Goal: Task Accomplishment & Management: Manage account settings

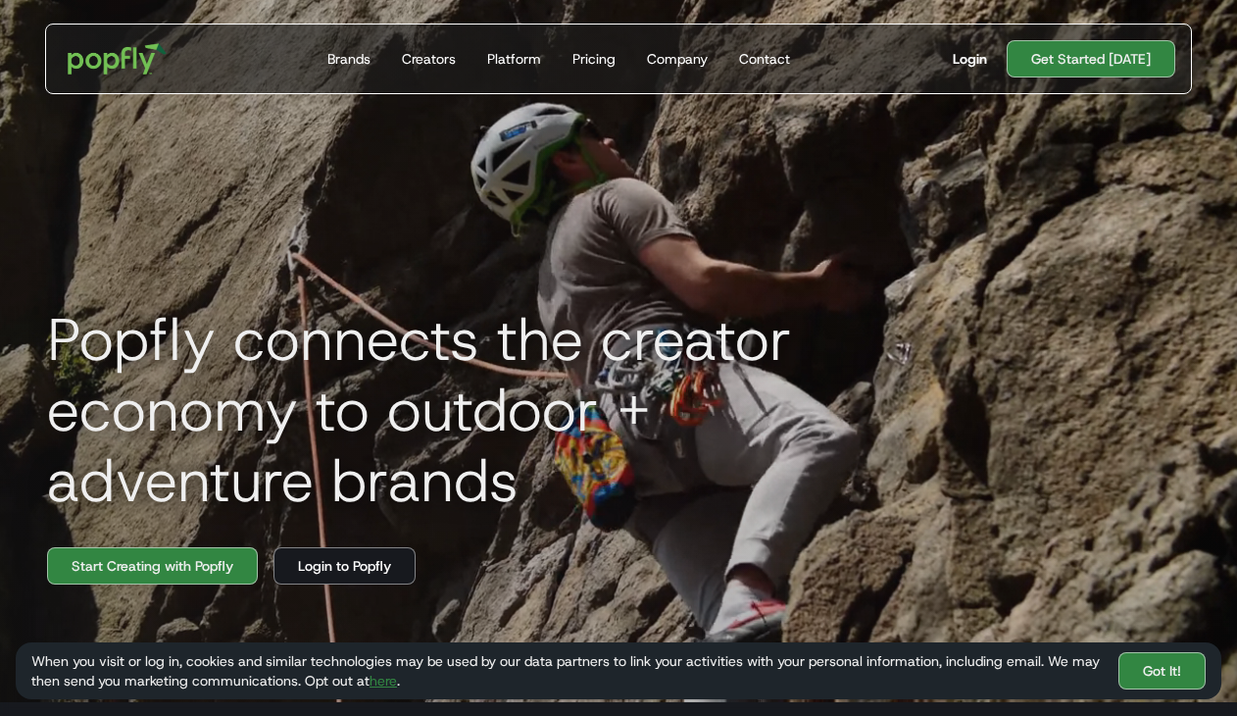
click at [981, 61] on div "Login" at bounding box center [970, 59] width 34 height 20
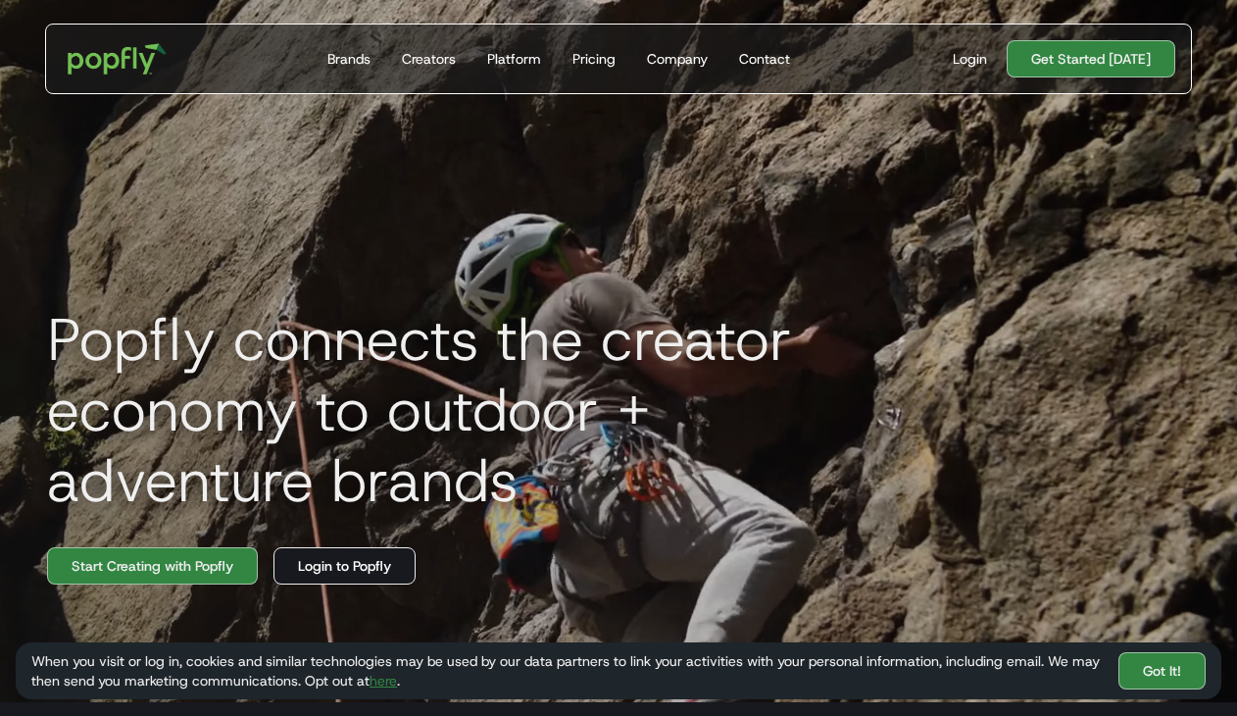
click at [336, 575] on link "Login to Popfly" at bounding box center [345, 565] width 142 height 37
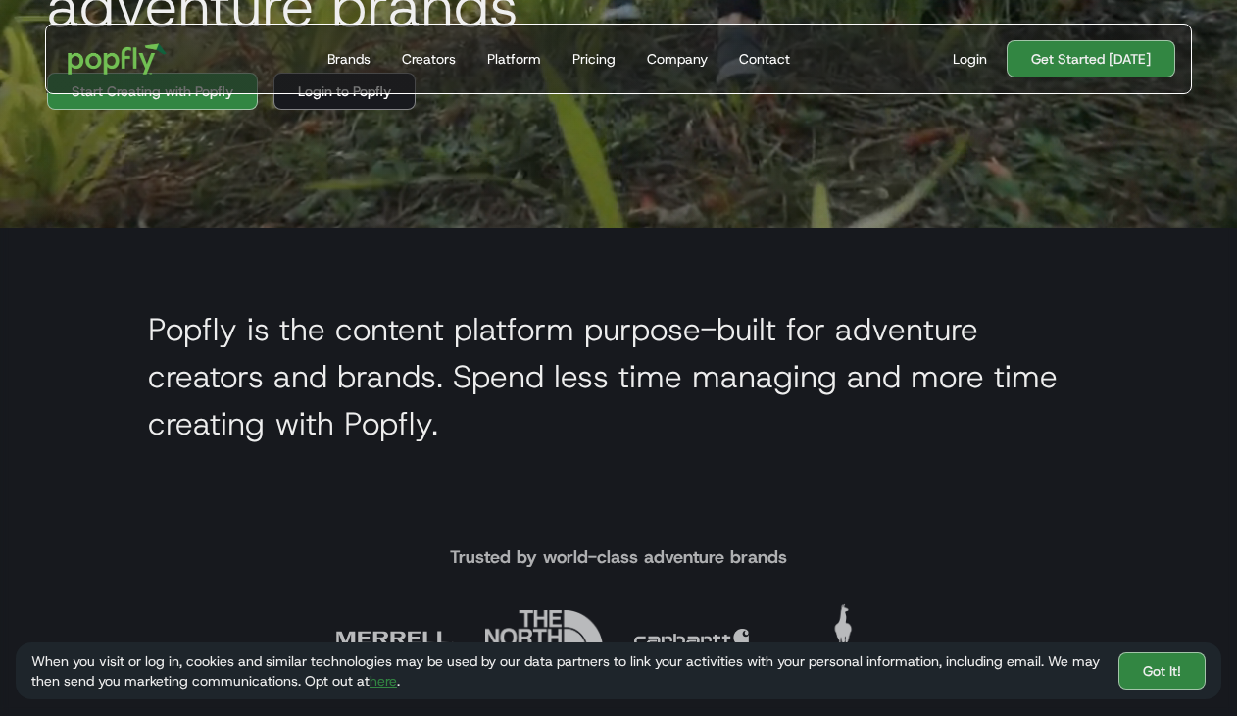
scroll to position [209, 0]
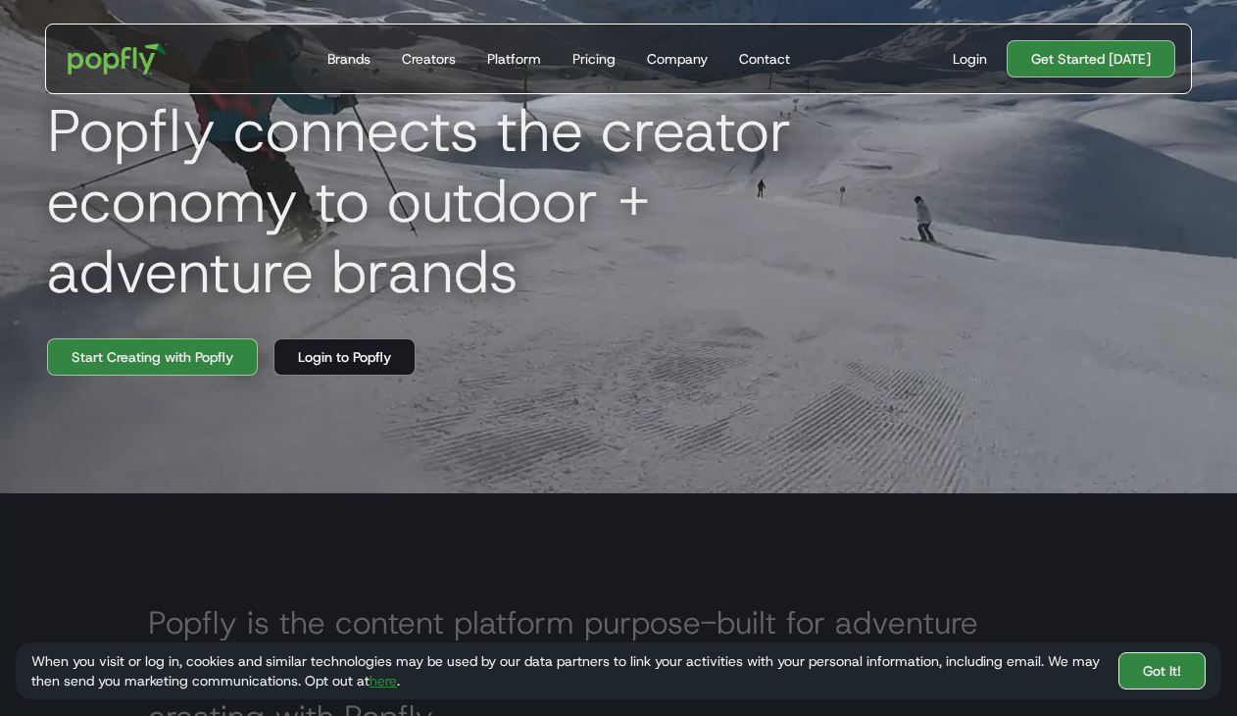
click at [1175, 672] on link "Got It!" at bounding box center [1162, 670] width 87 height 37
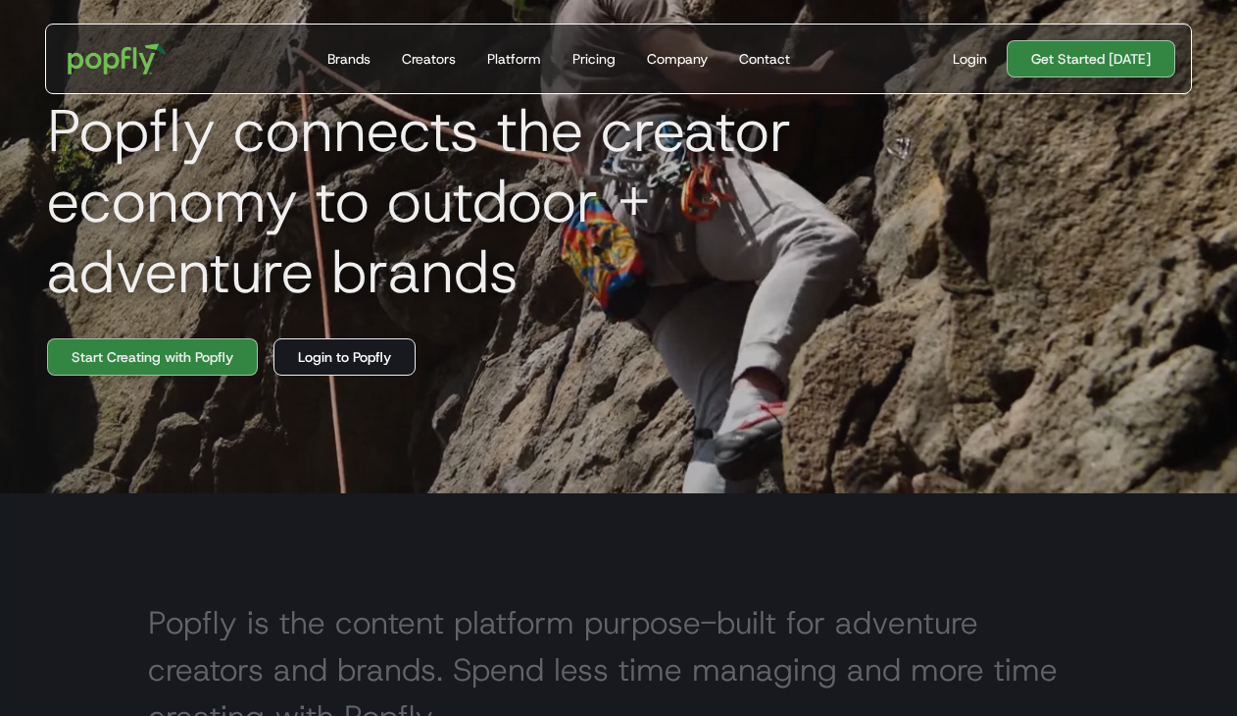
click at [379, 373] on link "Login to Popfly" at bounding box center [345, 356] width 142 height 37
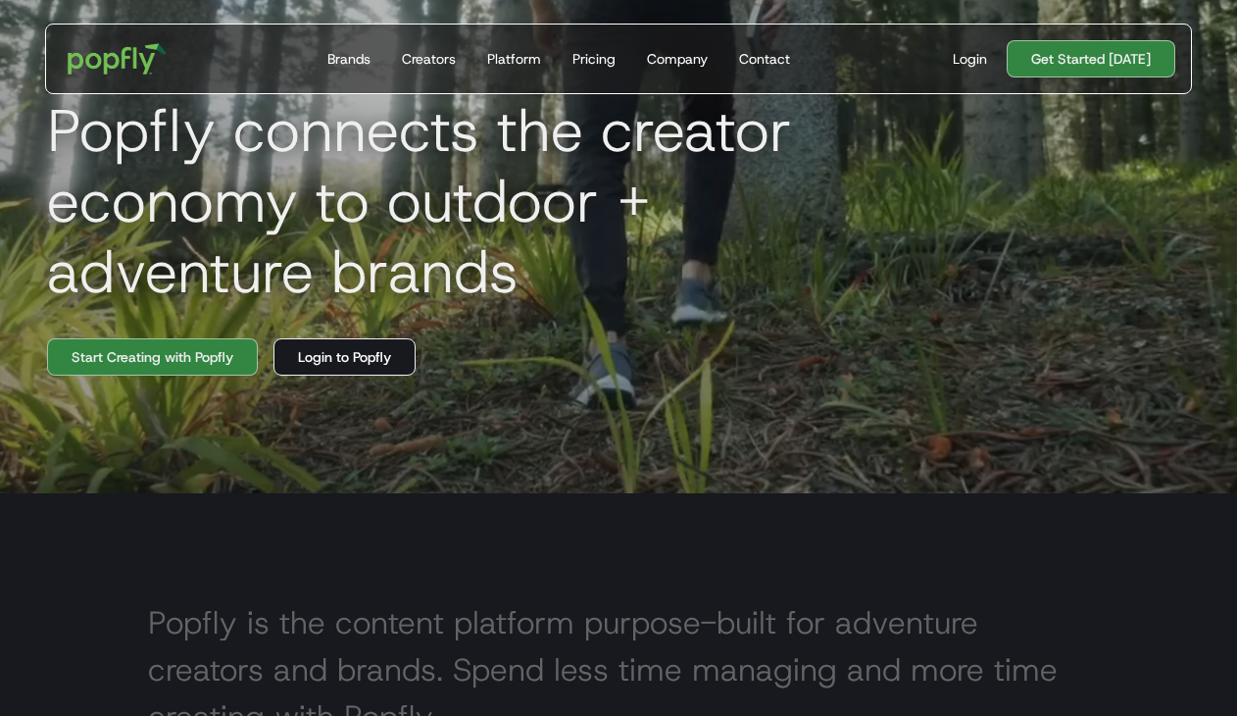
click at [341, 375] on link "Login to Popfly" at bounding box center [345, 356] width 142 height 37
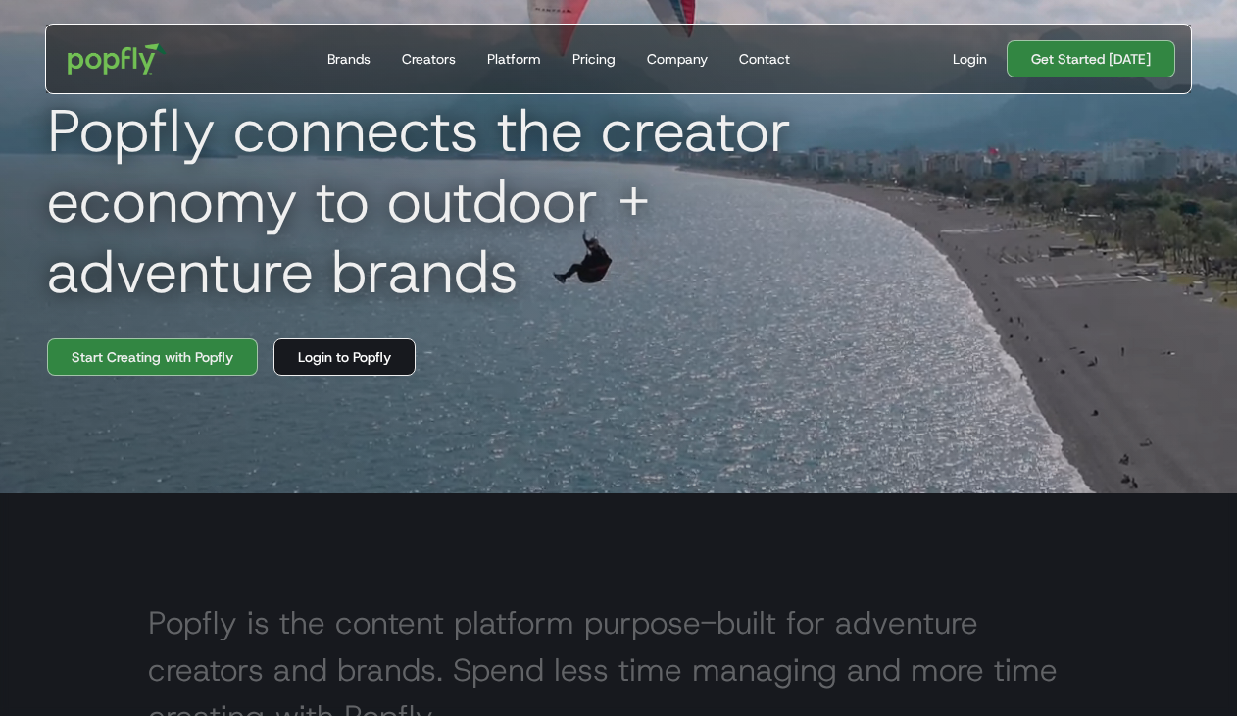
click at [383, 361] on link "Login to Popfly" at bounding box center [345, 356] width 142 height 37
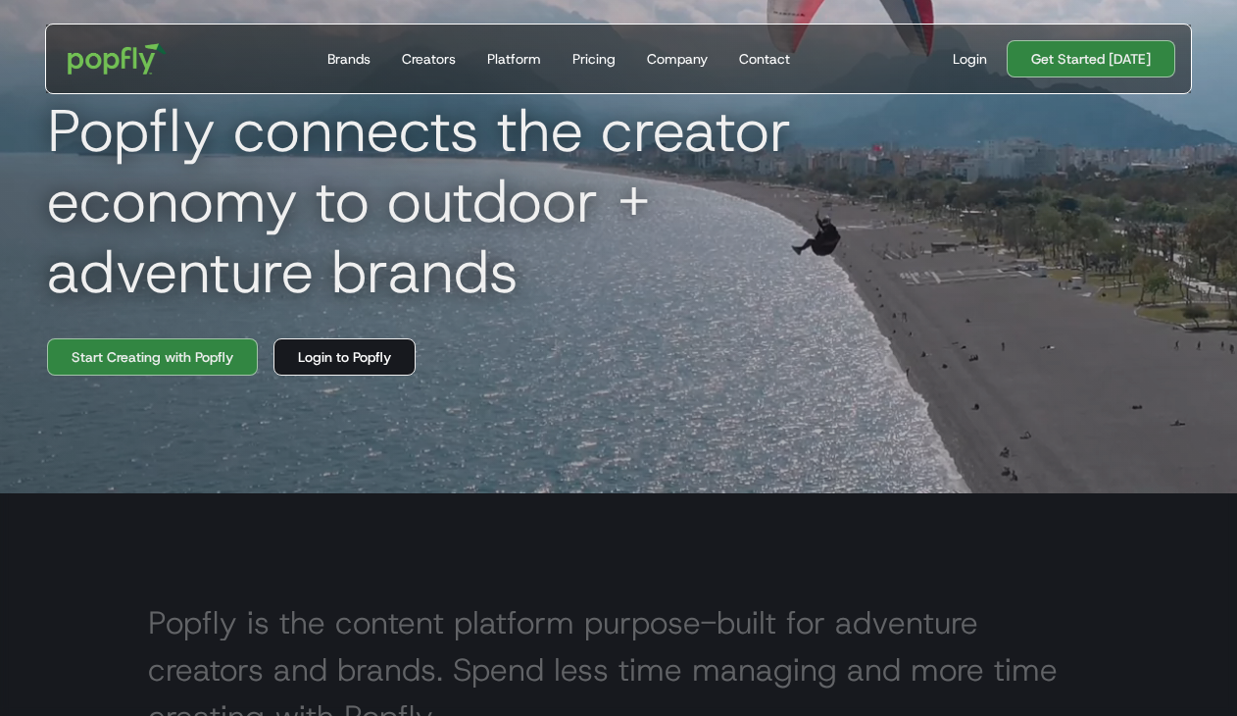
click at [347, 375] on link "Login to Popfly" at bounding box center [345, 356] width 142 height 37
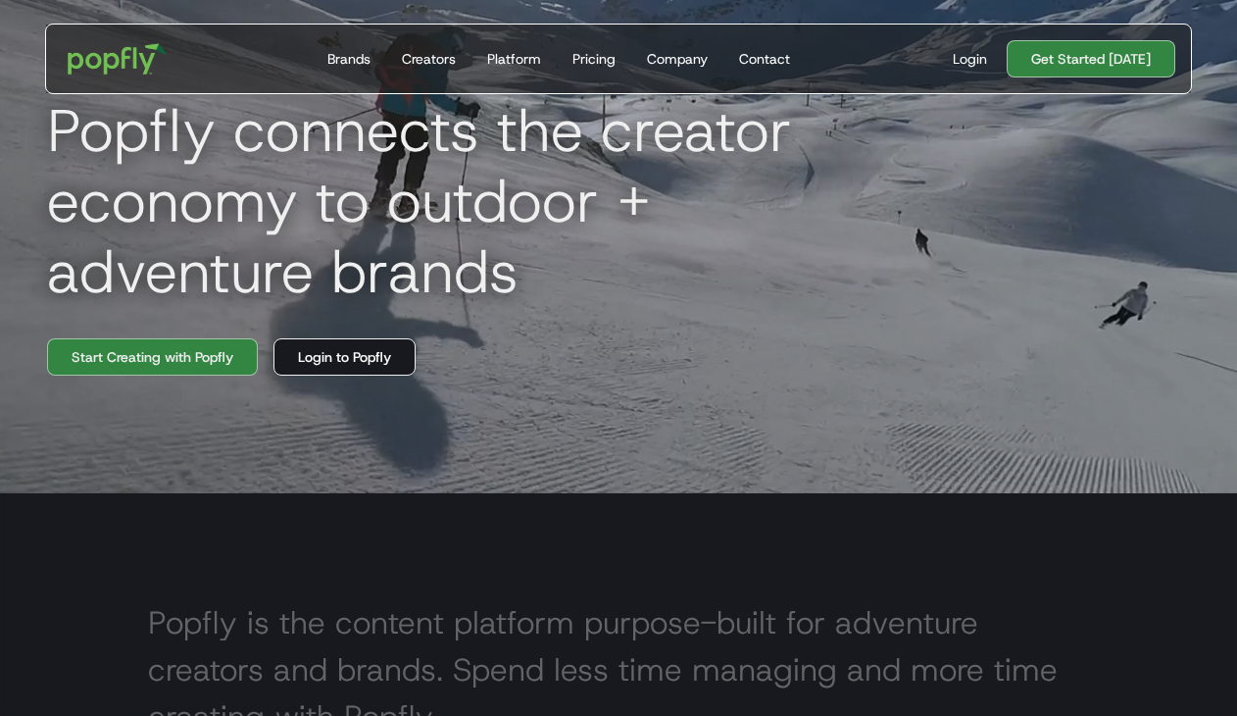
click at [371, 375] on link "Login to Popfly" at bounding box center [345, 356] width 142 height 37
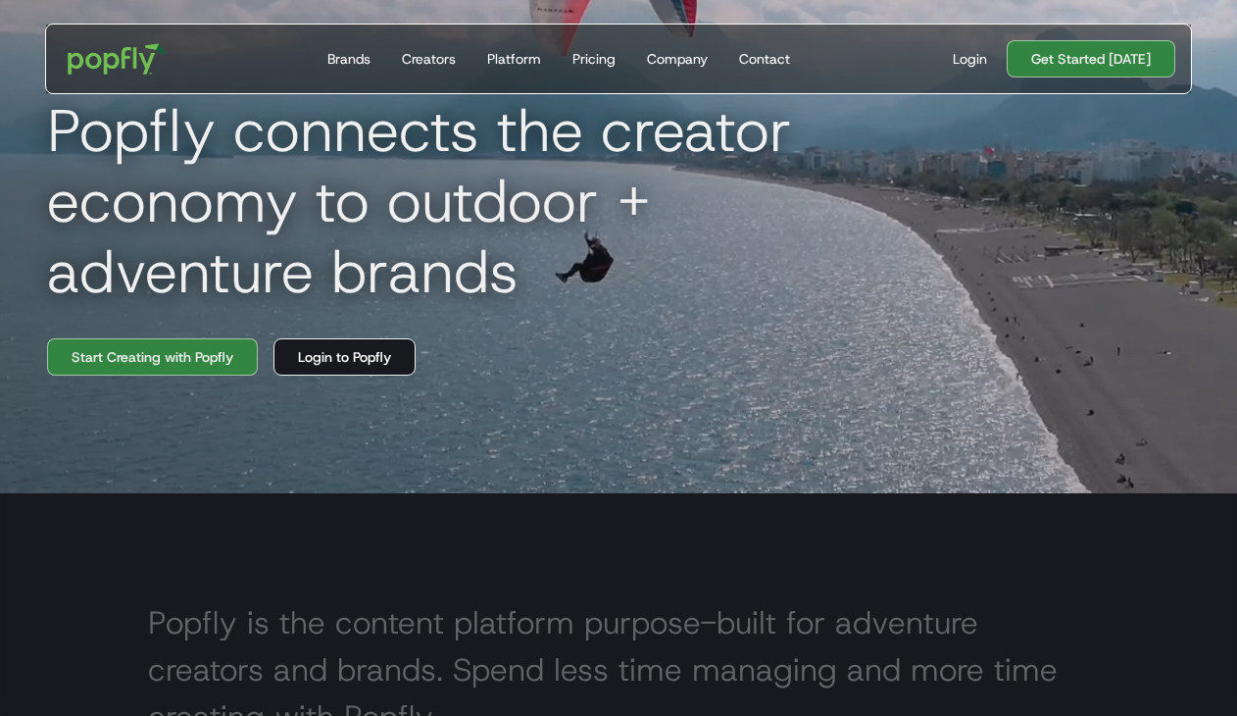
click at [387, 374] on link "Login to Popfly" at bounding box center [345, 356] width 142 height 37
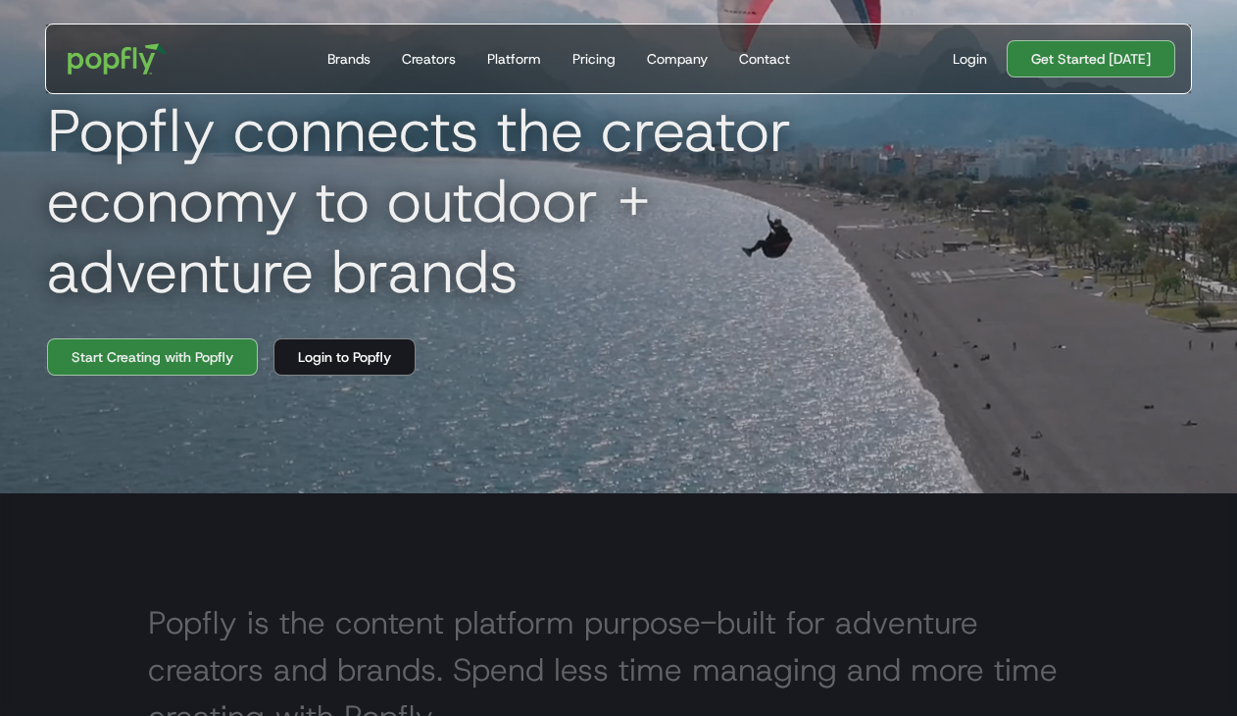
scroll to position [209, 0]
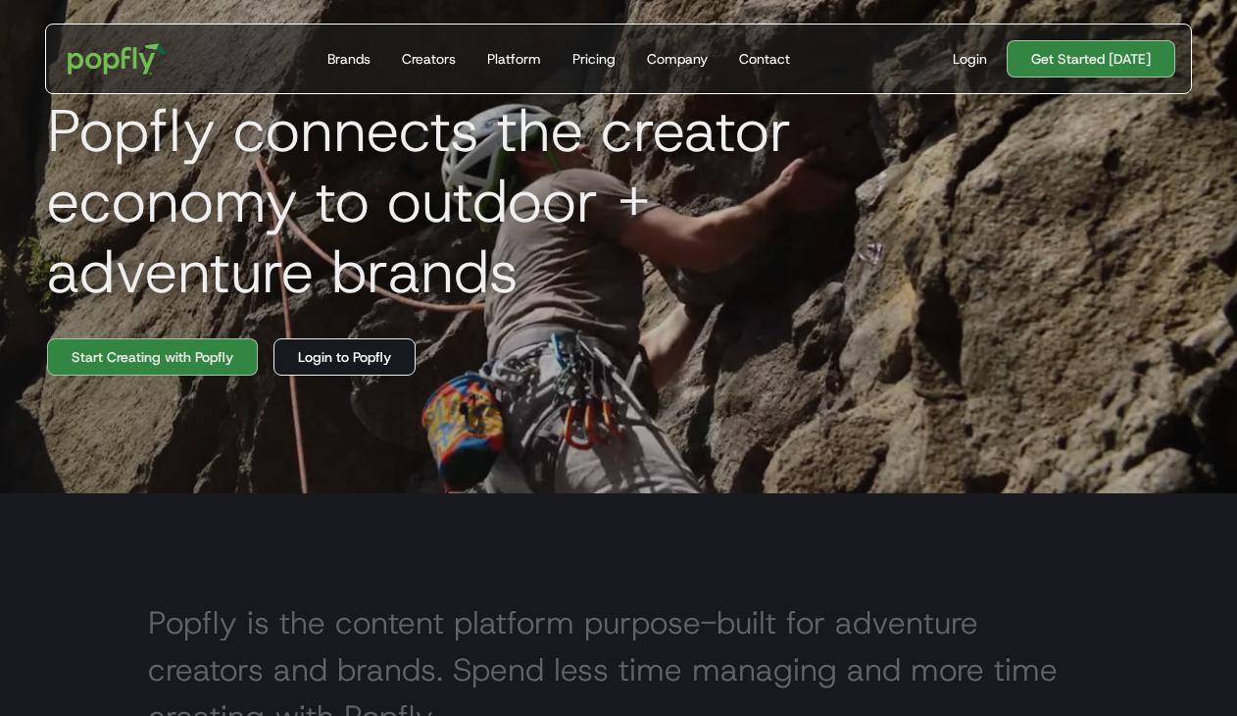
click at [331, 371] on link "Login to Popfly" at bounding box center [345, 356] width 142 height 37
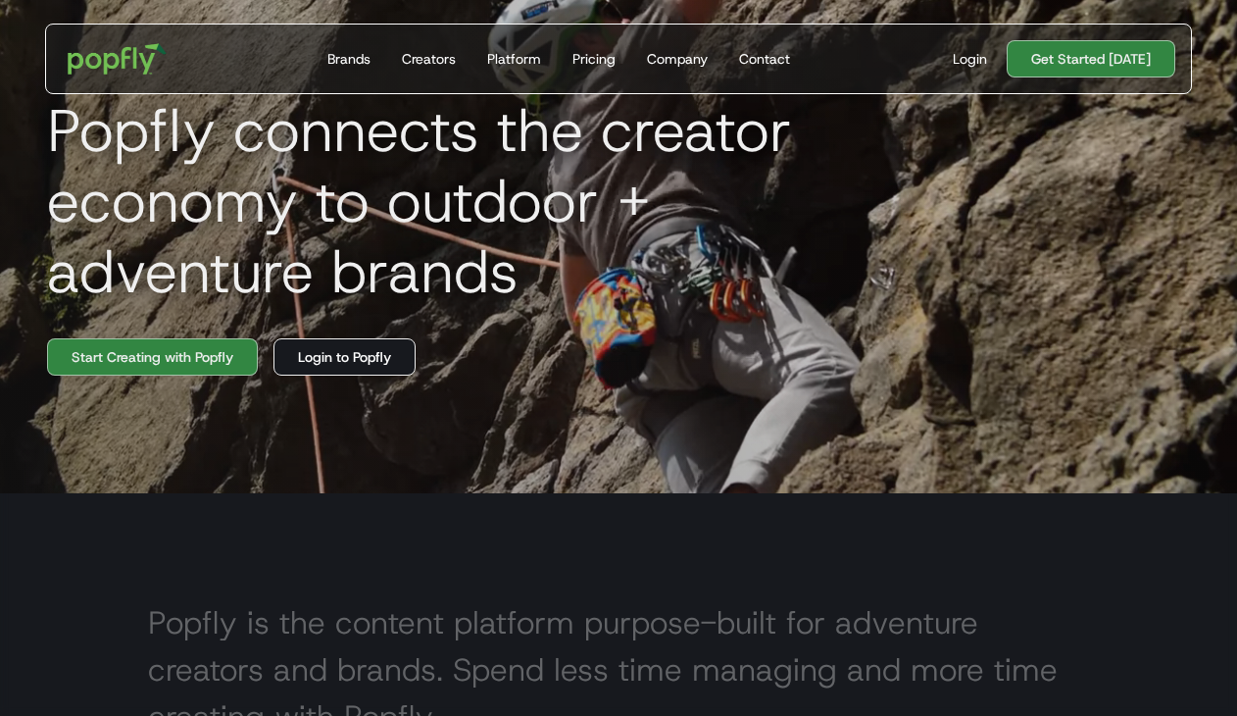
click at [349, 362] on link "Login to Popfly" at bounding box center [345, 356] width 142 height 37
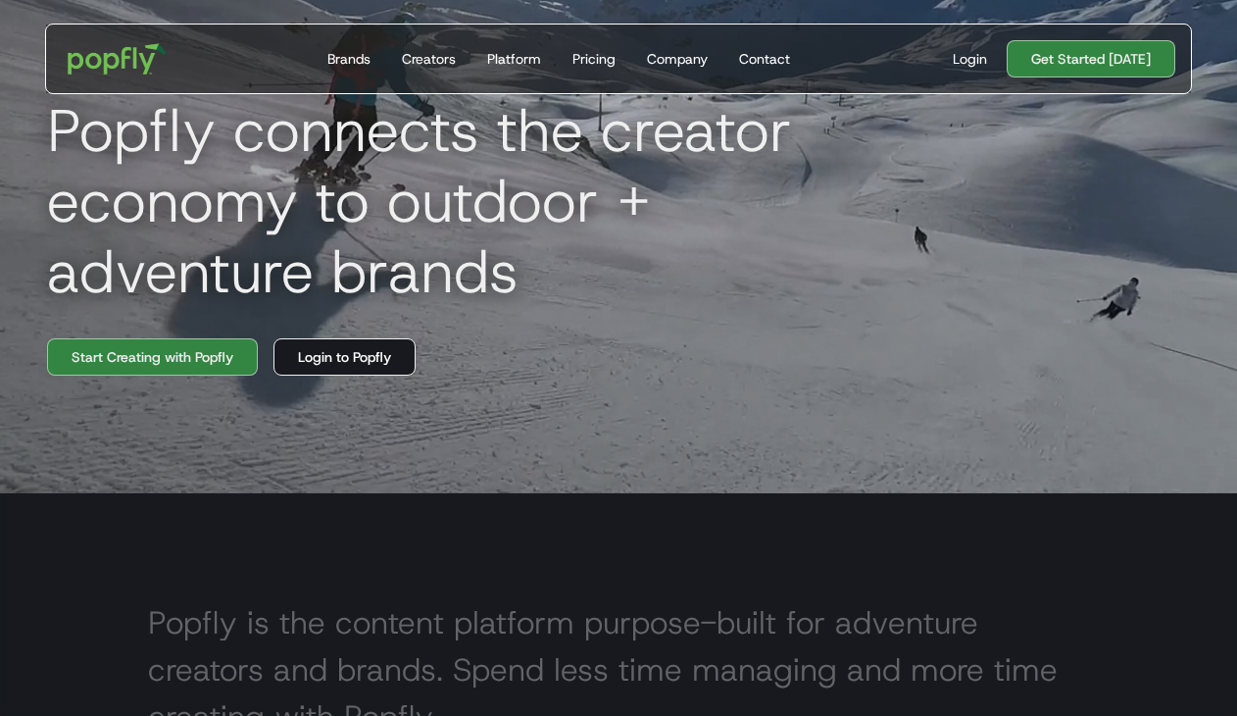
click at [376, 375] on link "Login to Popfly" at bounding box center [345, 356] width 142 height 37
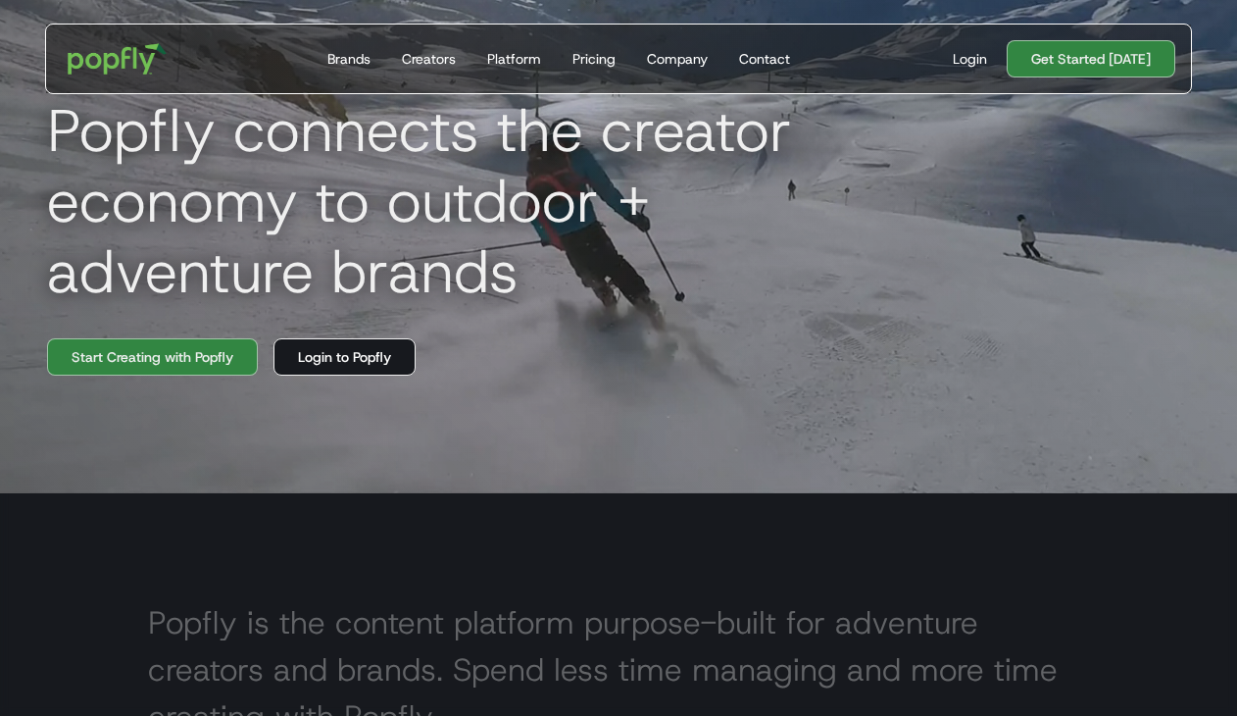
click at [379, 369] on link "Login to Popfly" at bounding box center [345, 356] width 142 height 37
